Goal: Information Seeking & Learning: Understand process/instructions

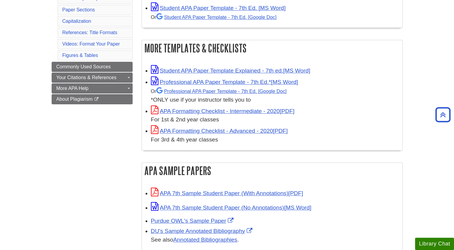
scroll to position [140, 0]
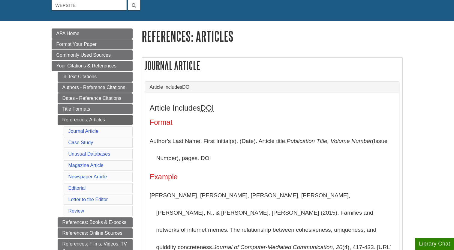
scroll to position [62, 0]
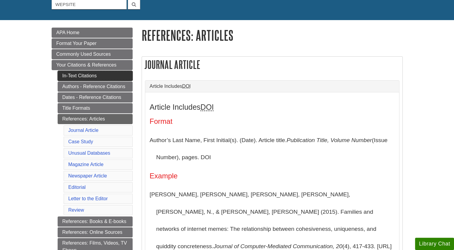
click at [100, 76] on link "In-Text Citations" at bounding box center [95, 76] width 75 height 10
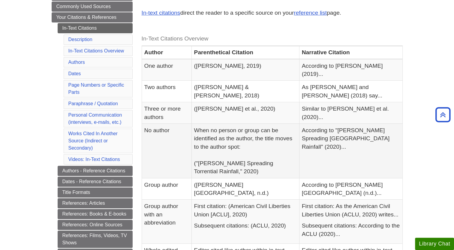
scroll to position [123, 0]
